Goal: Task Accomplishment & Management: Complete application form

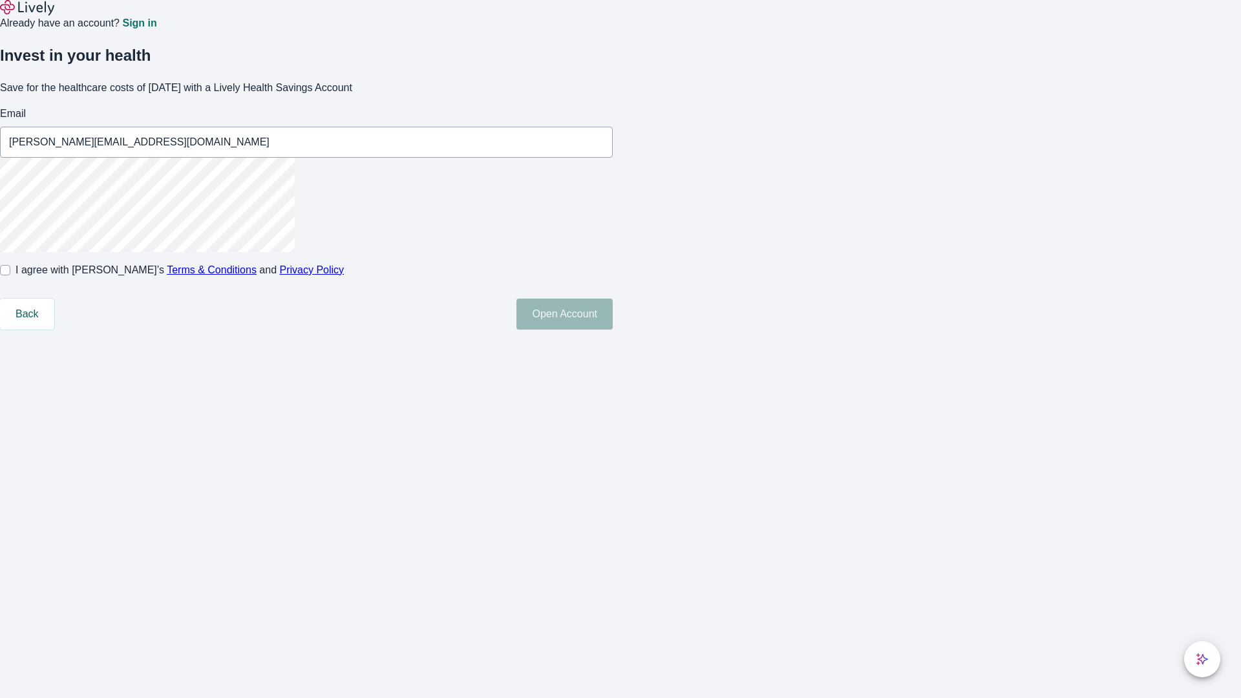
click at [10, 275] on input "I agree with Lively’s Terms & Conditions and Privacy Policy" at bounding box center [5, 270] width 10 height 10
checkbox input "true"
click at [613, 330] on button "Open Account" at bounding box center [564, 314] width 96 height 31
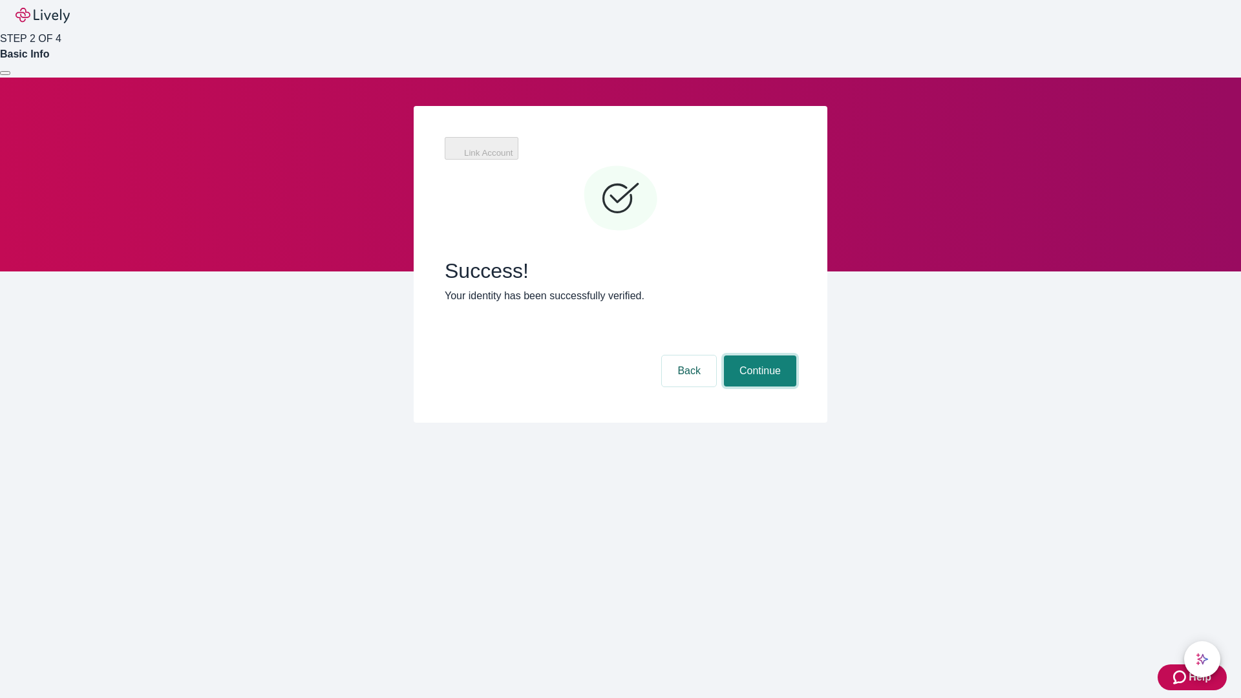
click at [758, 355] on button "Continue" at bounding box center [760, 370] width 72 height 31
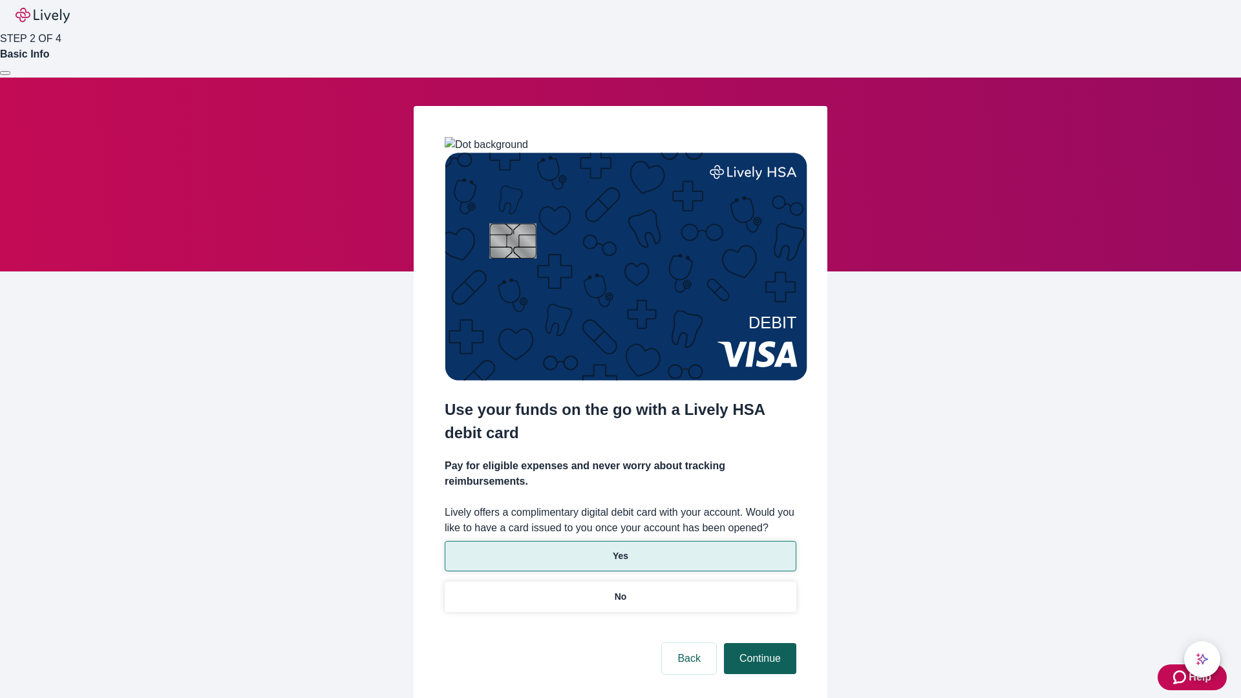
click at [620, 549] on p "Yes" at bounding box center [621, 556] width 16 height 14
click at [758, 643] on button "Continue" at bounding box center [760, 658] width 72 height 31
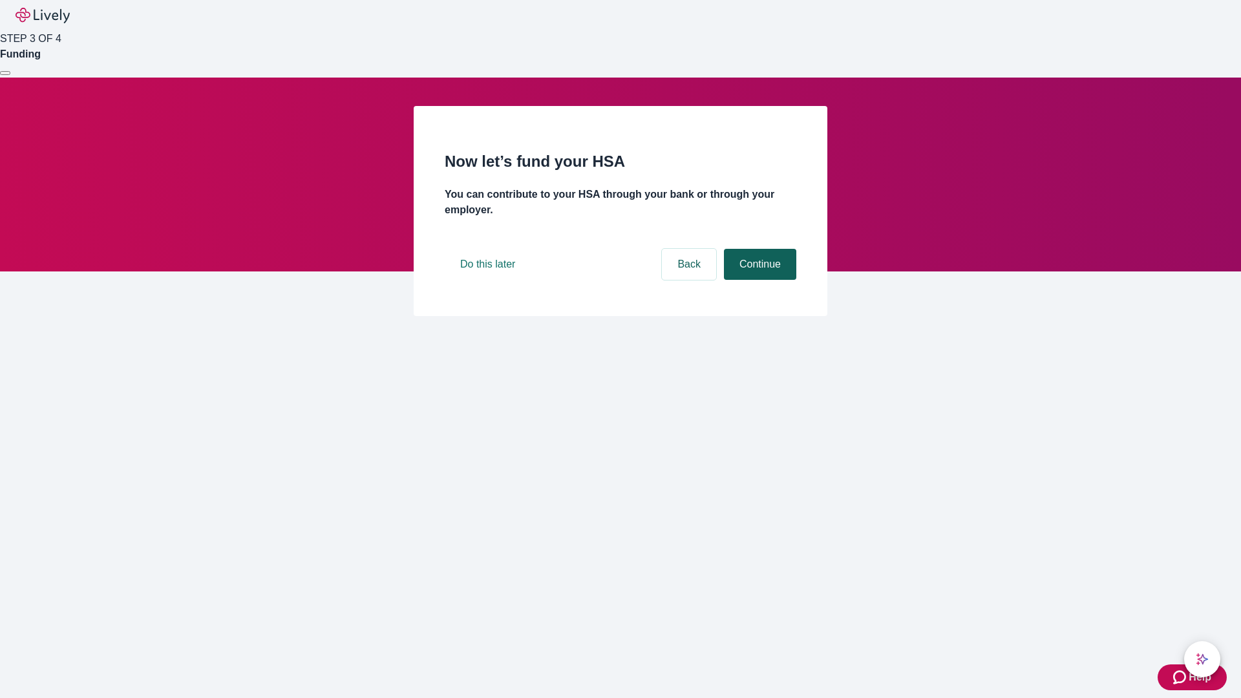
click at [758, 280] on button "Continue" at bounding box center [760, 264] width 72 height 31
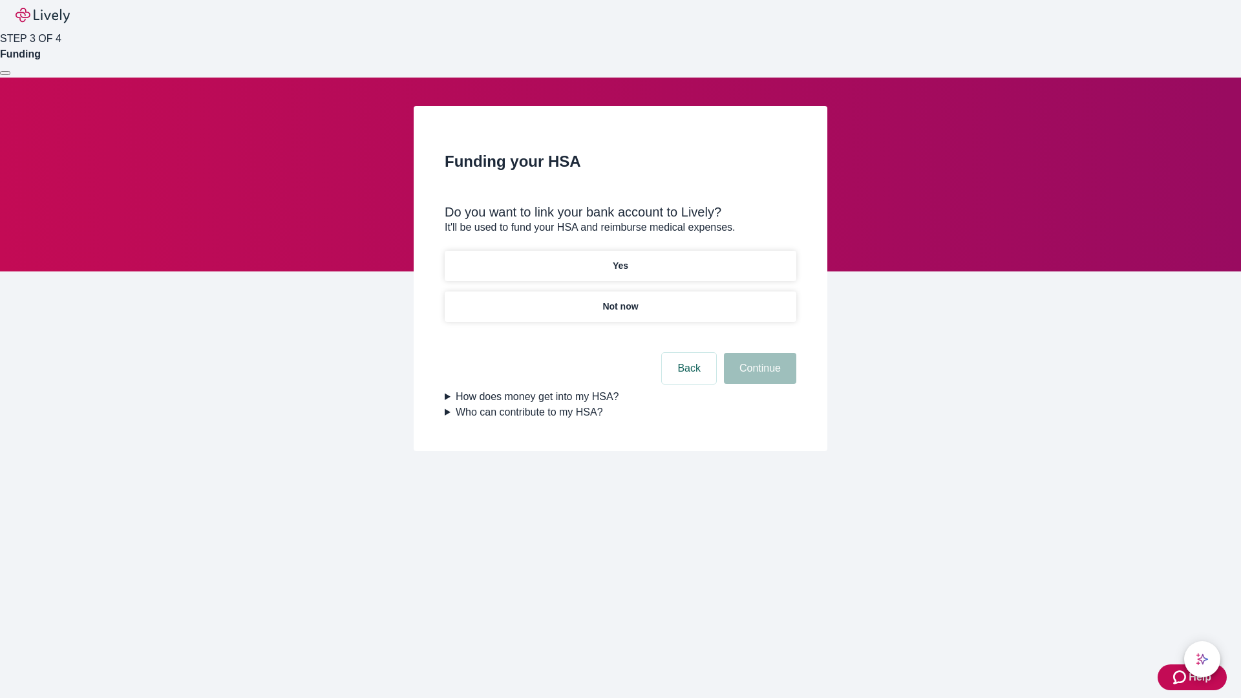
click at [620, 300] on p "Not now" at bounding box center [620, 307] width 36 height 14
click at [758, 376] on button "Continue" at bounding box center [760, 368] width 72 height 31
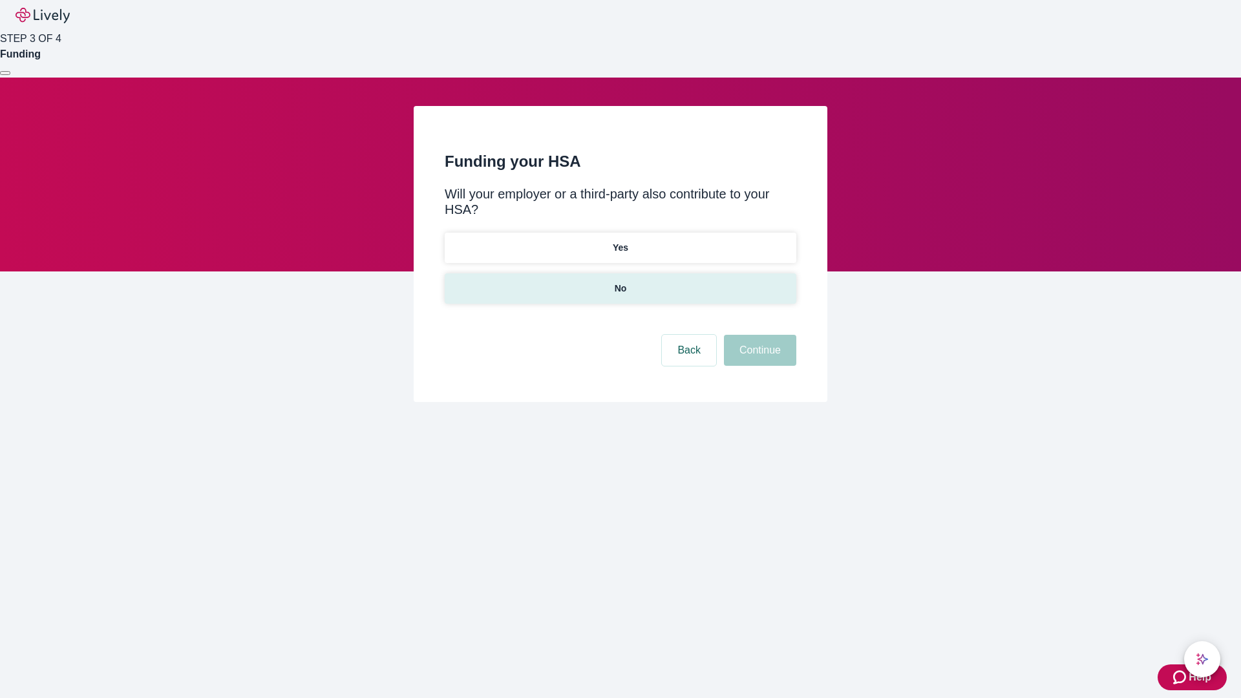
click at [620, 282] on p "No" at bounding box center [621, 289] width 12 height 14
click at [758, 335] on button "Continue" at bounding box center [760, 350] width 72 height 31
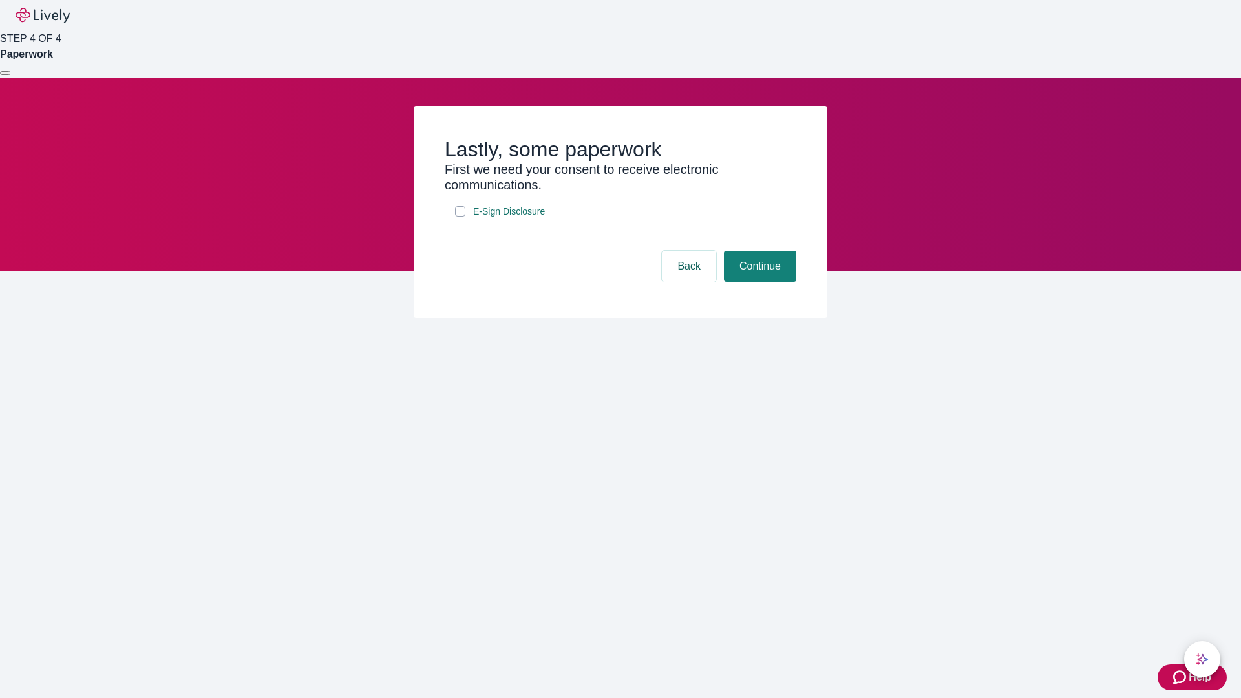
click at [460, 216] on input "E-Sign Disclosure" at bounding box center [460, 211] width 10 height 10
checkbox input "true"
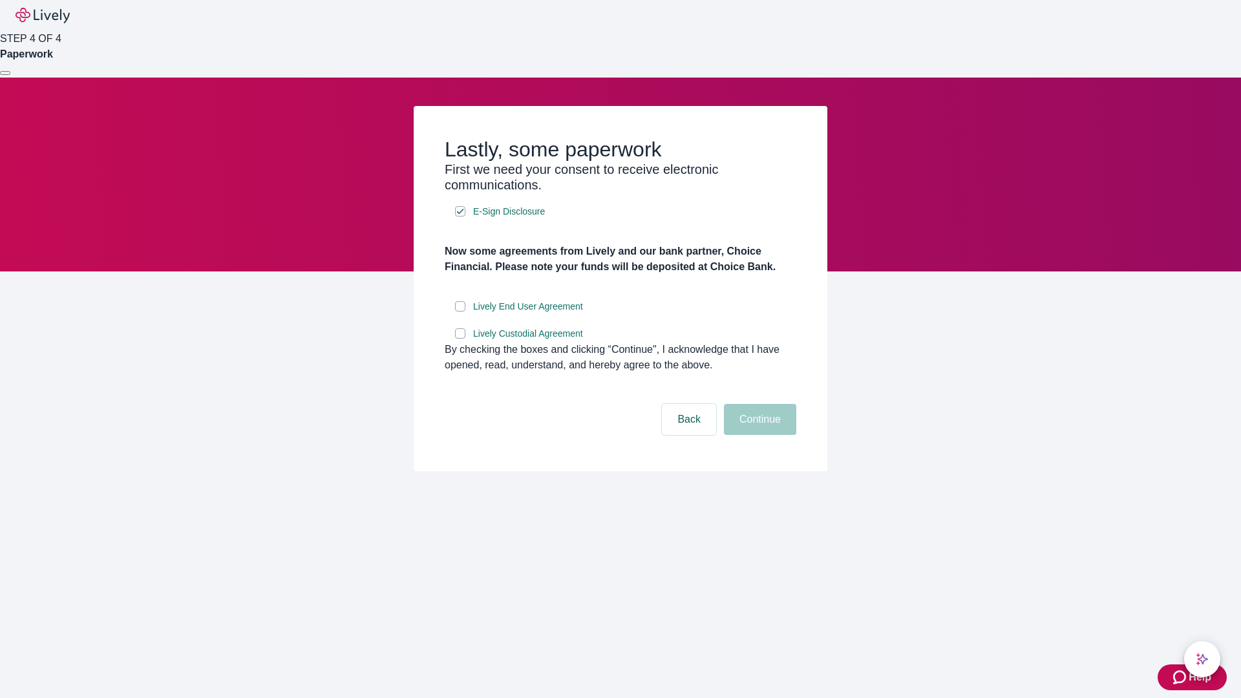
click at [460, 311] on input "Lively End User Agreement" at bounding box center [460, 306] width 10 height 10
checkbox input "true"
click at [460, 339] on input "Lively Custodial Agreement" at bounding box center [460, 333] width 10 height 10
checkbox input "true"
click at [758, 435] on button "Continue" at bounding box center [760, 419] width 72 height 31
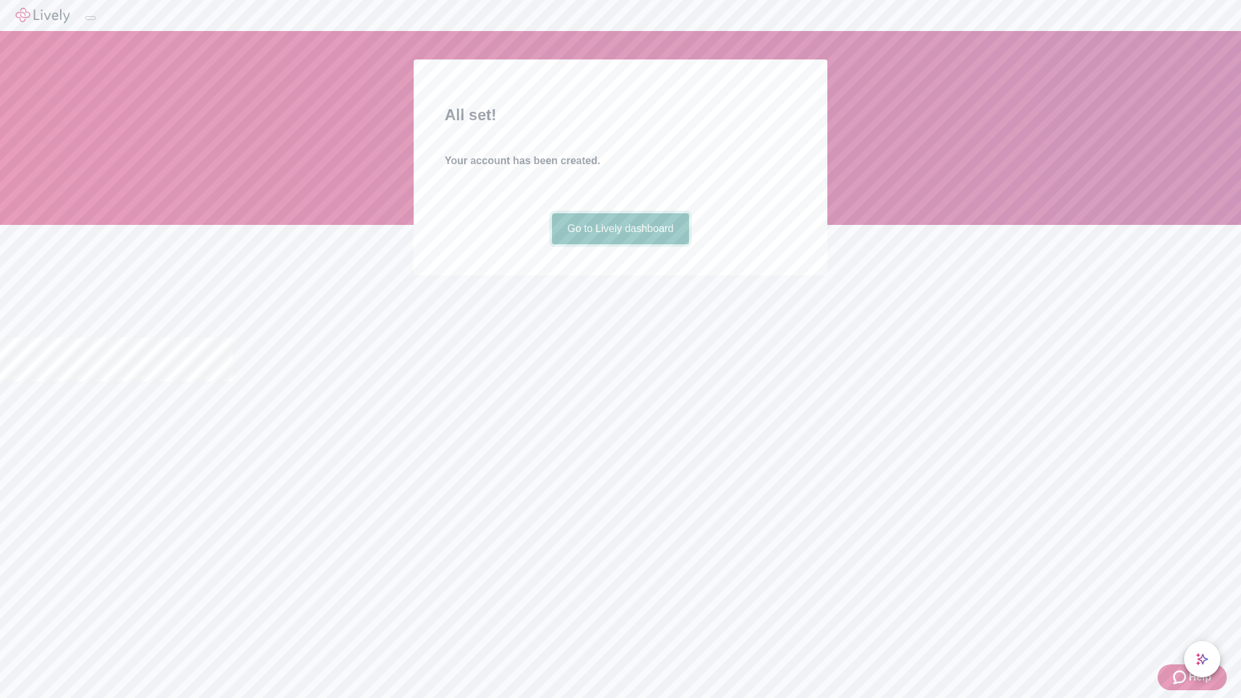
click at [620, 244] on link "Go to Lively dashboard" at bounding box center [621, 228] width 138 height 31
